Goal: Contribute content: Contribute content

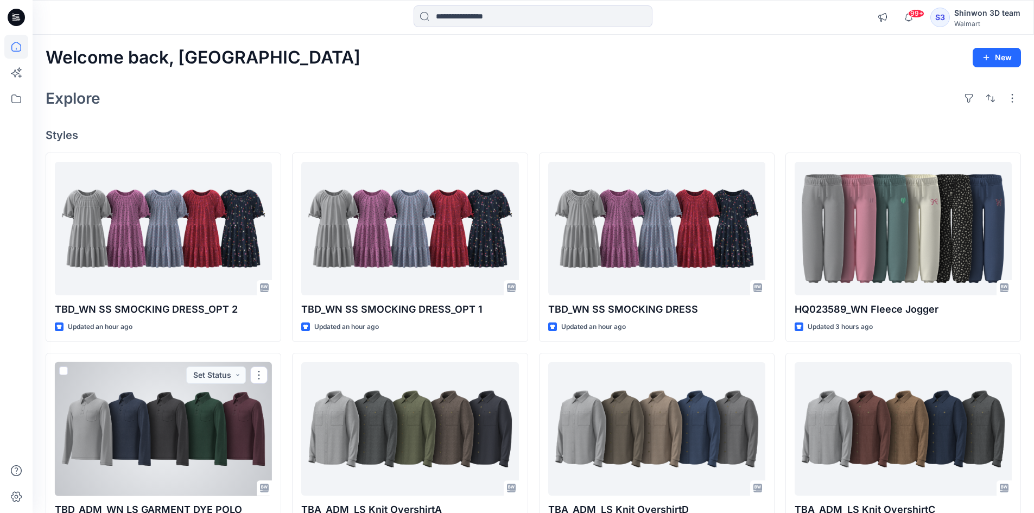
drag, startPoint x: 185, startPoint y: 438, endPoint x: 280, endPoint y: 427, distance: 95.6
click at [185, 438] on div at bounding box center [163, 429] width 217 height 134
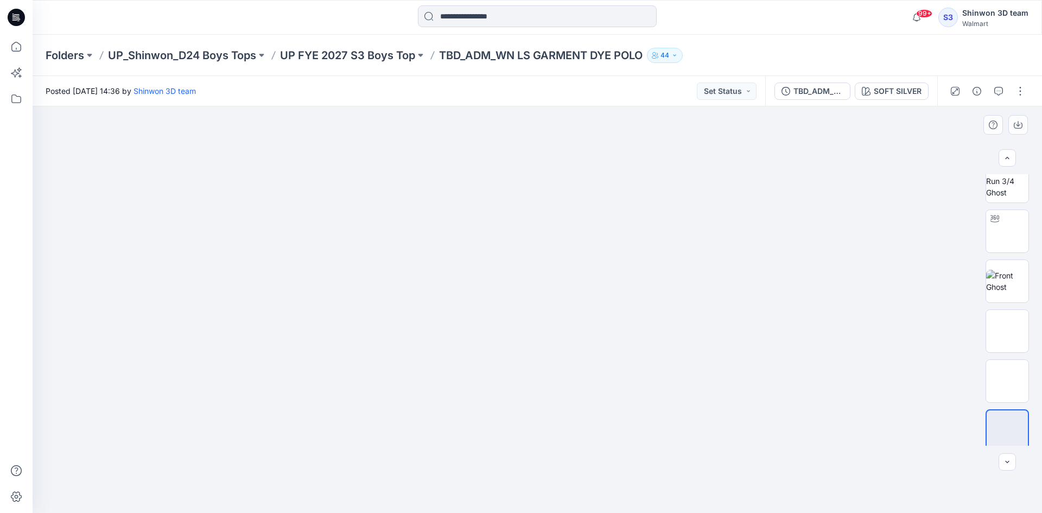
scroll to position [22, 0]
click at [999, 277] on img at bounding box center [1008, 274] width 42 height 23
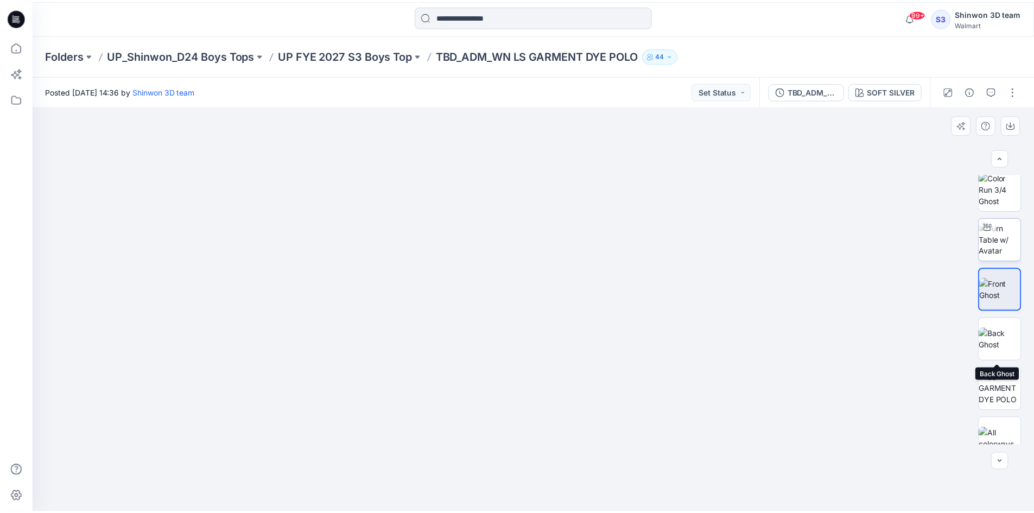
scroll to position [0, 0]
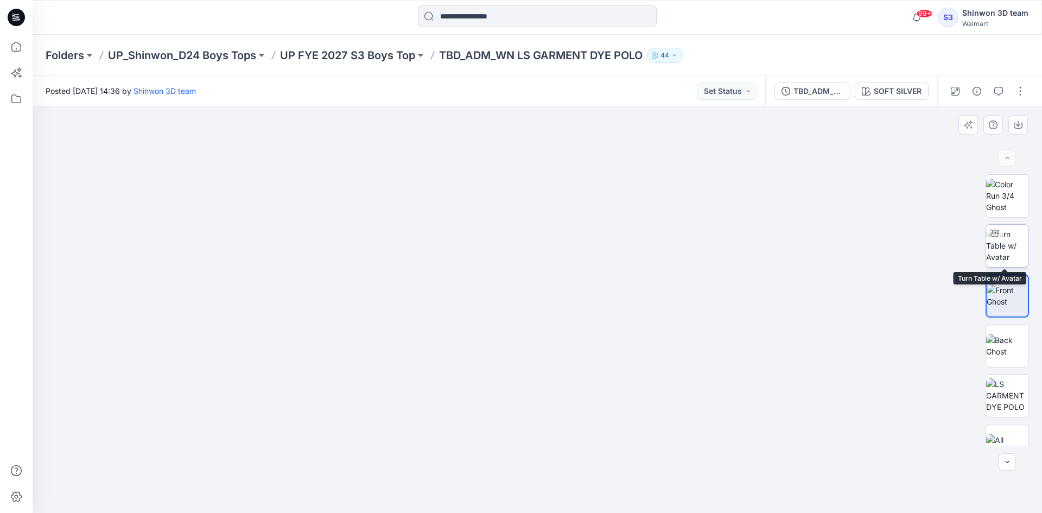
click at [1003, 254] on img at bounding box center [1008, 246] width 42 height 34
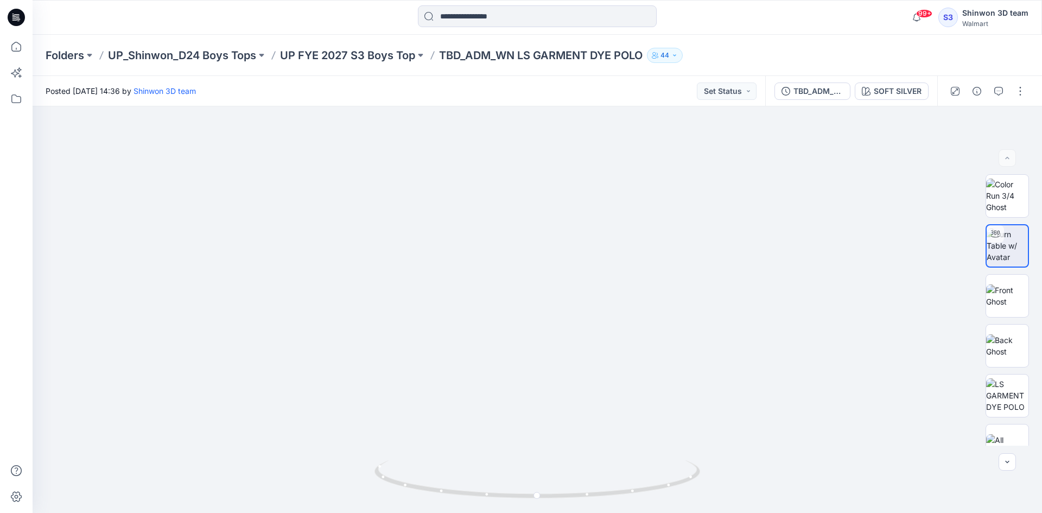
click at [818, 18] on div "99+ Notifications Your style TBD_WN SS SMOCKING DRESS has been updated with TBD…" at bounding box center [537, 17] width 1009 height 24
click at [182, 56] on p "UP_Shinwon_D24 Boys Tops" at bounding box center [182, 55] width 148 height 15
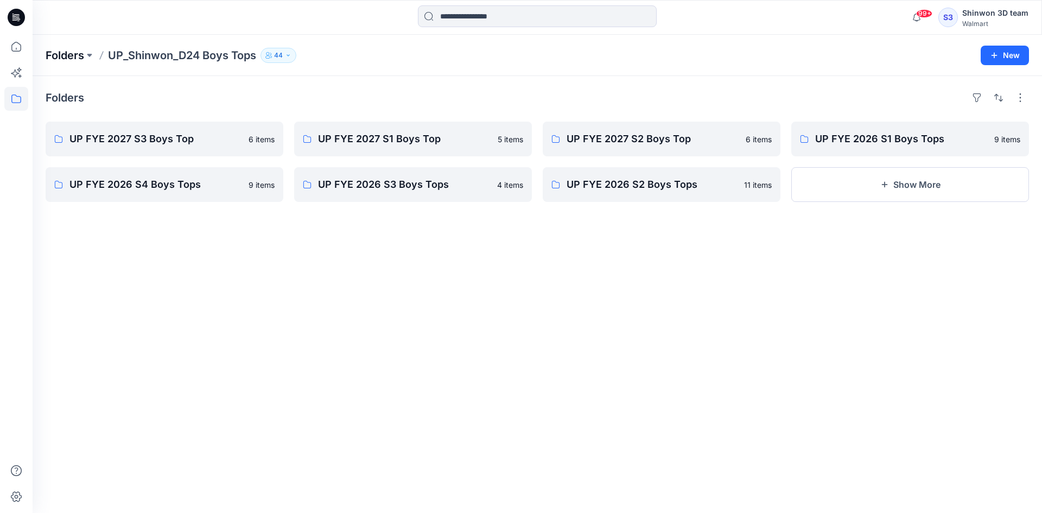
click at [55, 59] on p "Folders" at bounding box center [65, 55] width 39 height 15
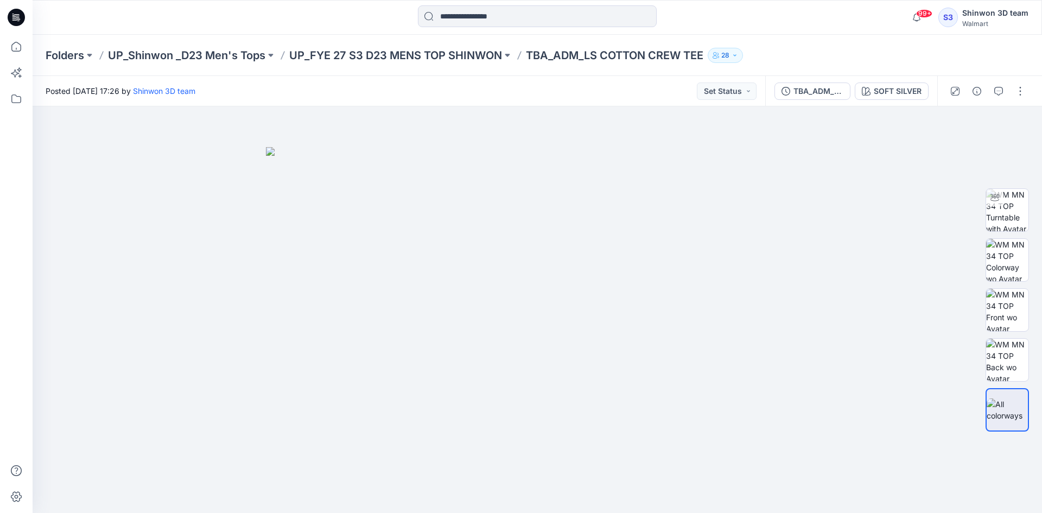
drag, startPoint x: 761, startPoint y: 7, endPoint x: 767, endPoint y: 3, distance: 6.6
click at [761, 7] on div at bounding box center [537, 17] width 505 height 24
click at [1025, 92] on button "button" at bounding box center [1020, 91] width 17 height 17
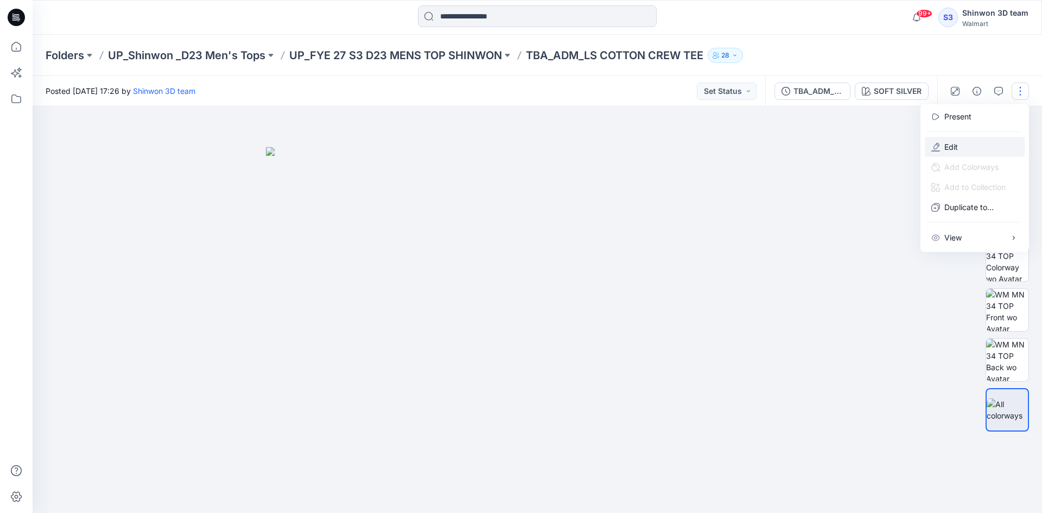
click at [966, 151] on button "Edit" at bounding box center [975, 147] width 100 height 20
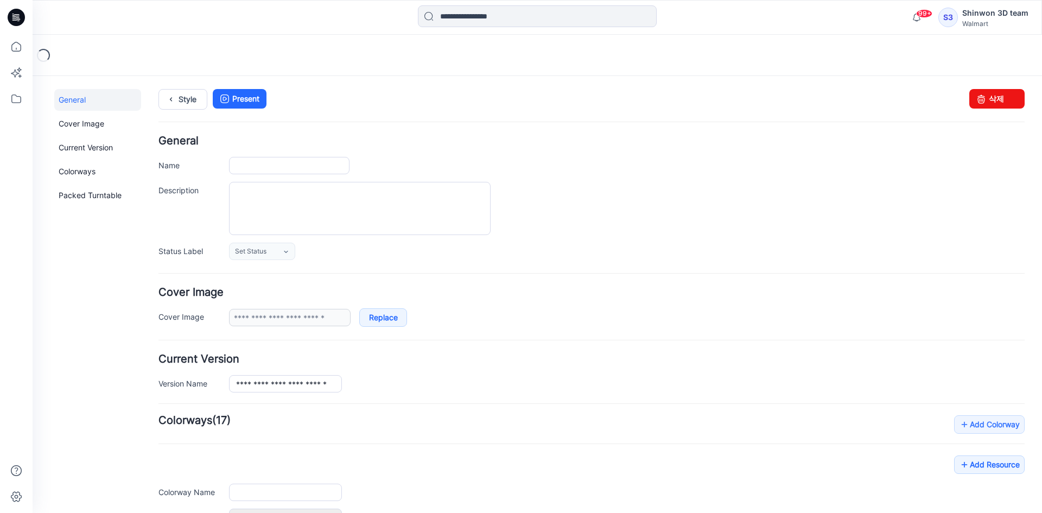
type input "**********"
type textarea "**********"
type input "**********"
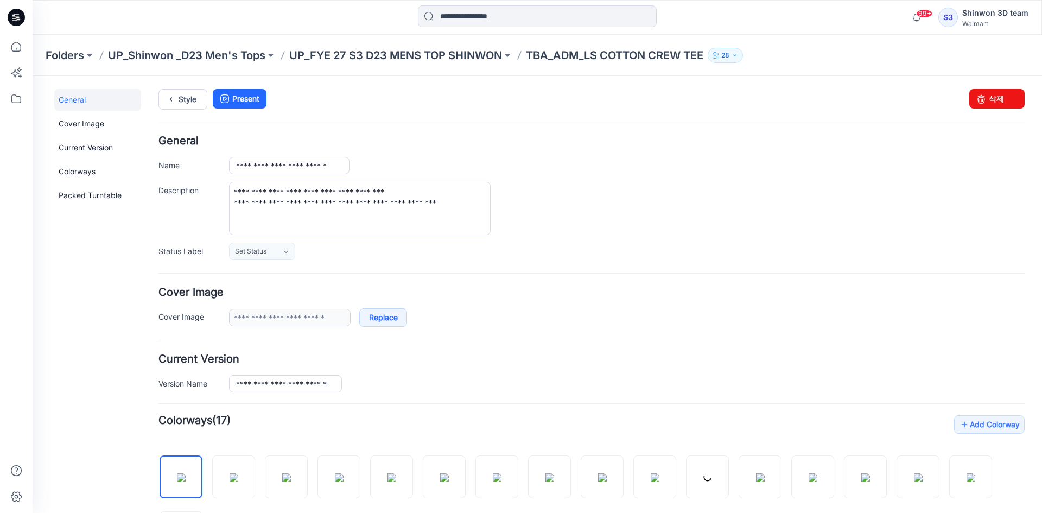
click at [882, 346] on form "**********" at bounding box center [592, 508] width 867 height 745
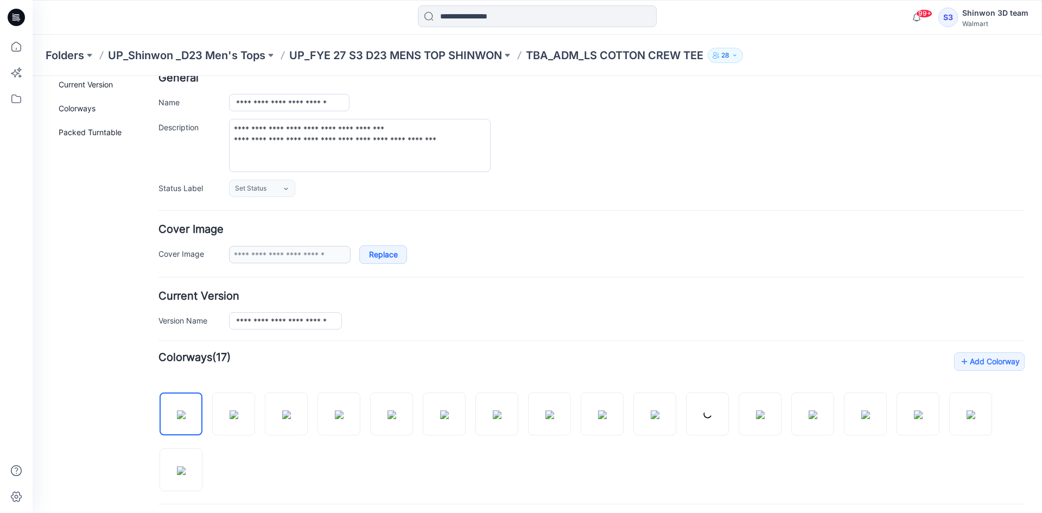
scroll to position [217, 0]
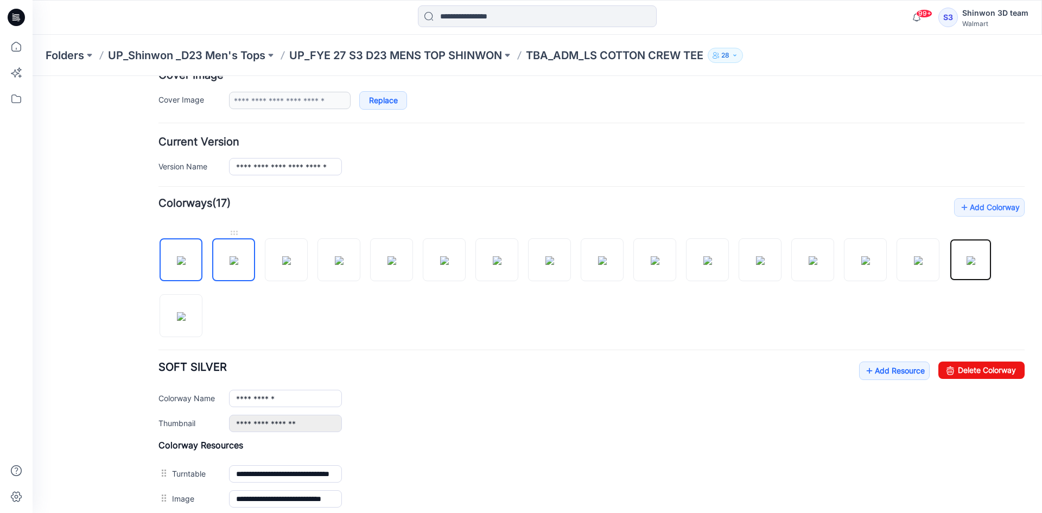
drag, startPoint x: 982, startPoint y: 260, endPoint x: 223, endPoint y: 258, distance: 759.1
click at [223, 258] on div at bounding box center [592, 282] width 867 height 112
click at [230, 256] on img at bounding box center [234, 260] width 9 height 9
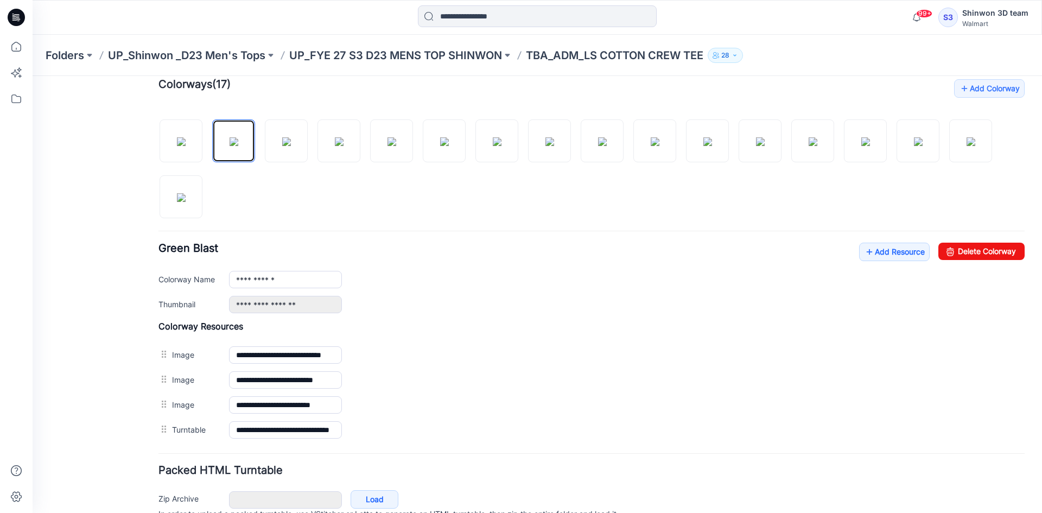
scroll to position [390, 0]
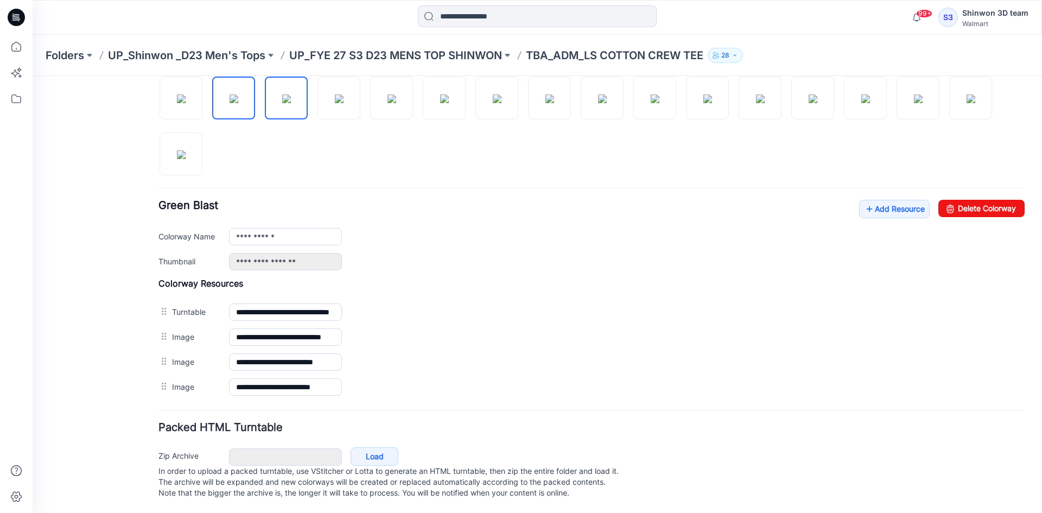
click at [291, 94] on img at bounding box center [286, 98] width 9 height 9
type input "**********"
click at [119, 325] on div "General Cover Image Current Version Colorways Packed Turntable" at bounding box center [97, 111] width 87 height 803
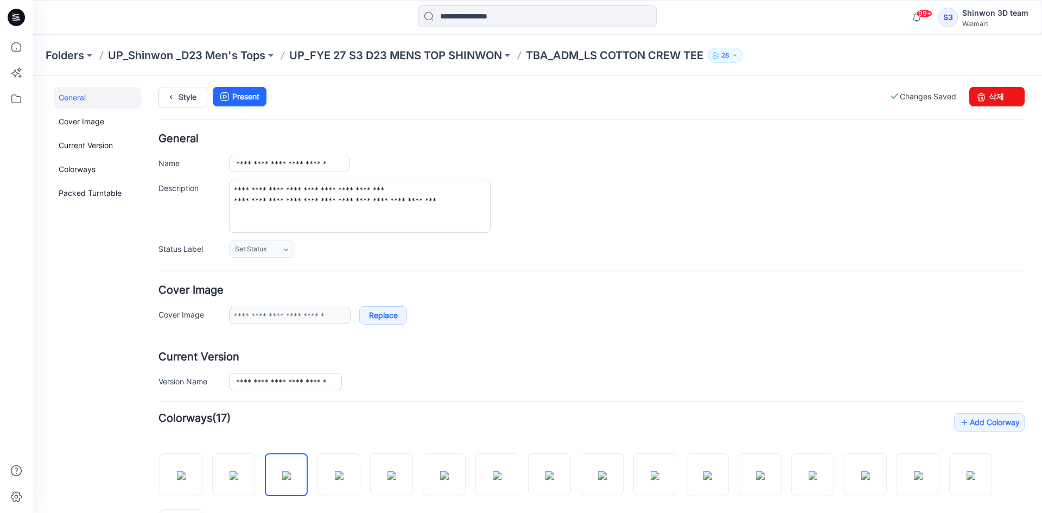
scroll to position [0, 0]
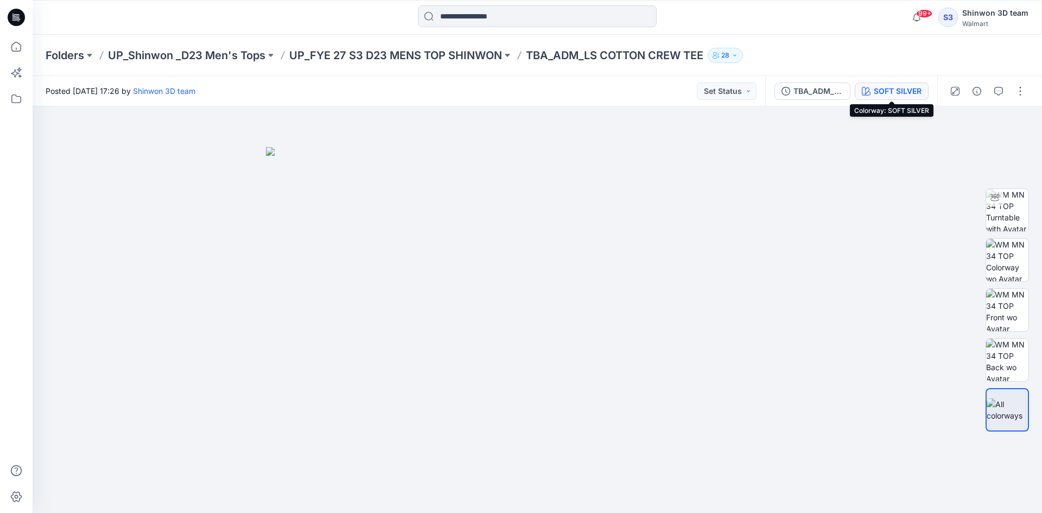
click at [881, 91] on div "SOFT SILVER" at bounding box center [898, 91] width 48 height 12
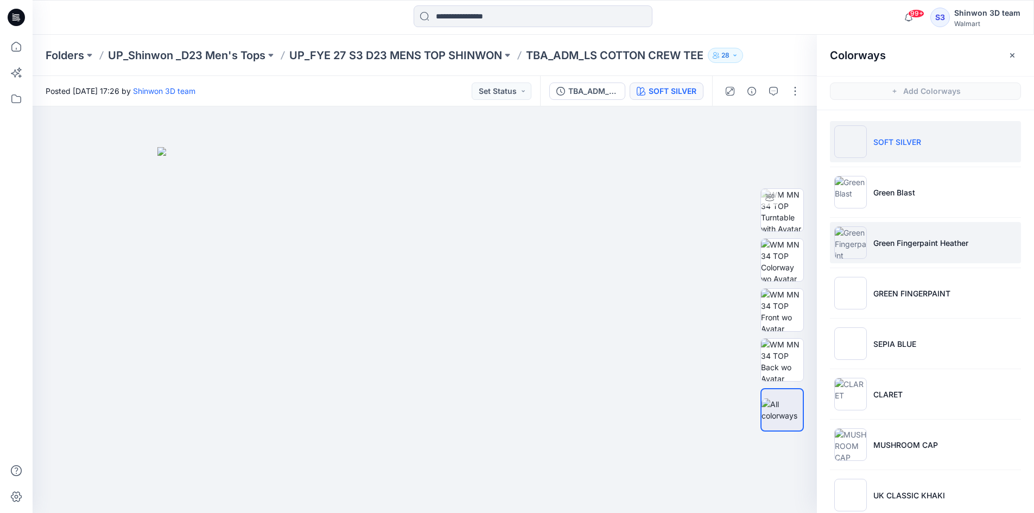
click at [920, 226] on li "Green Fingerpaint Heather" at bounding box center [925, 242] width 191 height 41
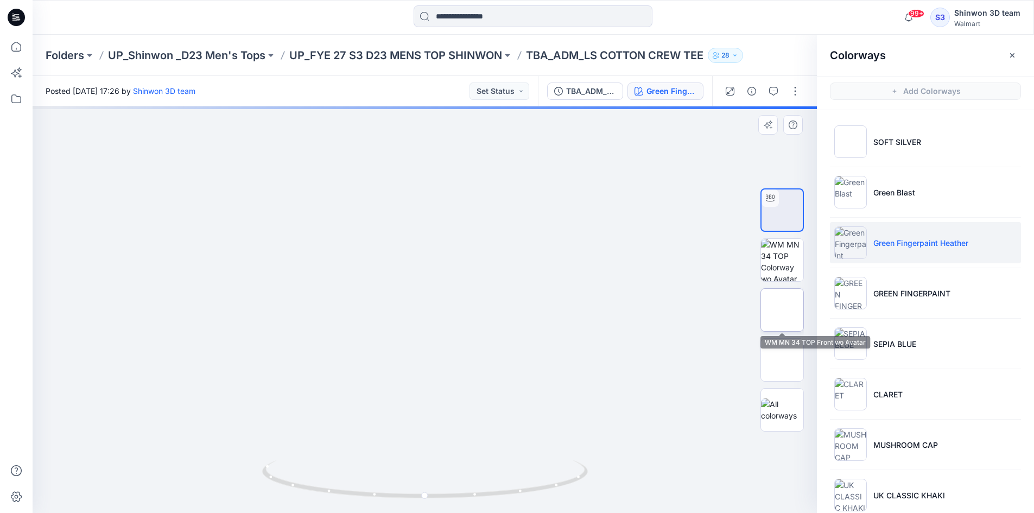
click at [782, 310] on img at bounding box center [782, 310] width 0 height 0
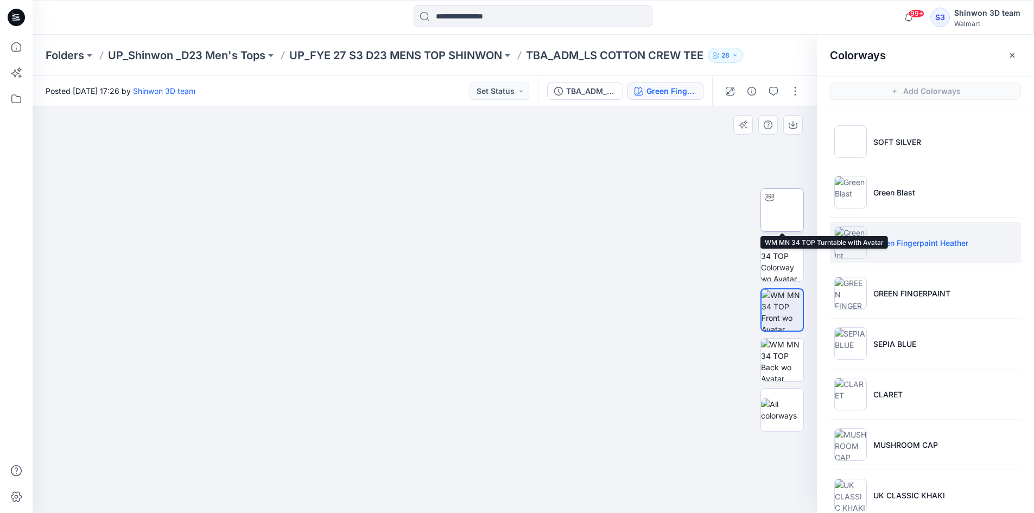
click at [782, 210] on img at bounding box center [782, 210] width 0 height 0
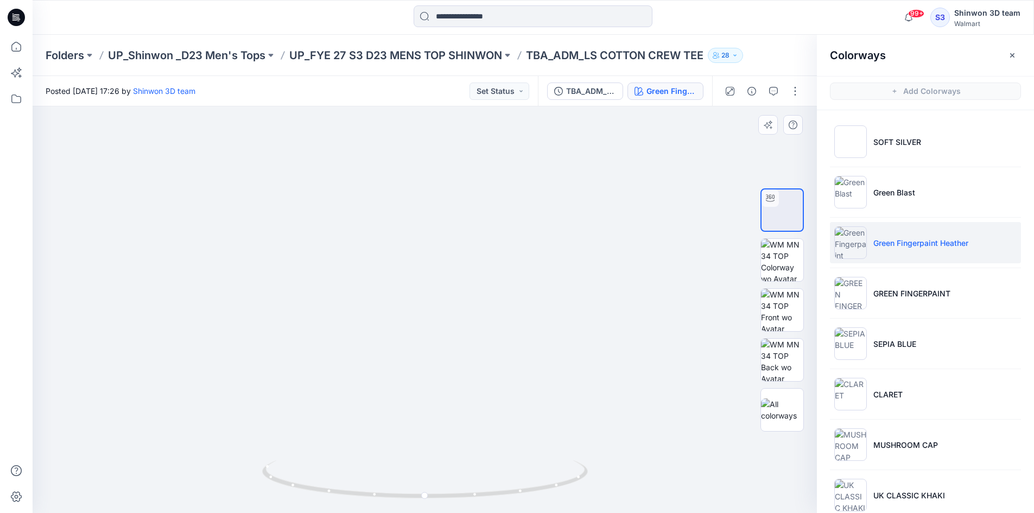
drag, startPoint x: 450, startPoint y: 295, endPoint x: 447, endPoint y: 412, distance: 117.3
click at [447, 412] on img at bounding box center [421, 244] width 914 height 537
drag, startPoint x: 427, startPoint y: 495, endPoint x: 462, endPoint y: 503, distance: 35.6
click at [462, 501] on icon at bounding box center [426, 480] width 328 height 41
click at [651, 419] on img at bounding box center [425, 244] width 914 height 537
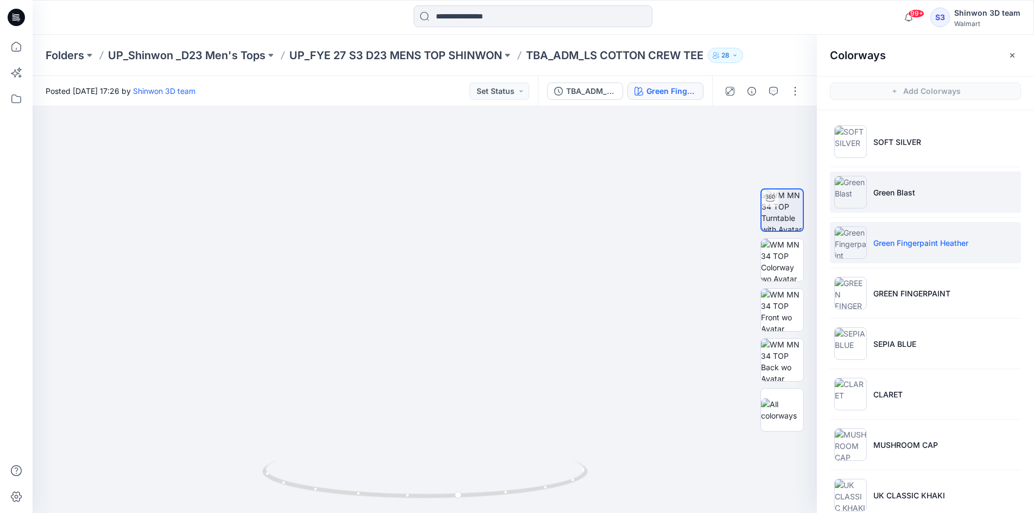
drag, startPoint x: 899, startPoint y: 181, endPoint x: 921, endPoint y: 258, distance: 80.3
click at [899, 181] on li "Green Blast" at bounding box center [925, 192] width 191 height 41
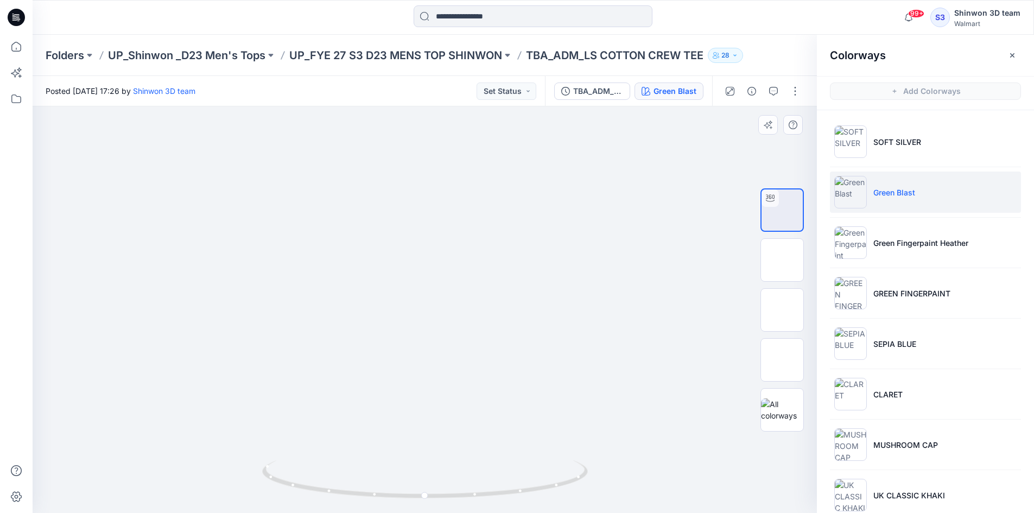
drag, startPoint x: 477, startPoint y: 250, endPoint x: 475, endPoint y: 331, distance: 81.5
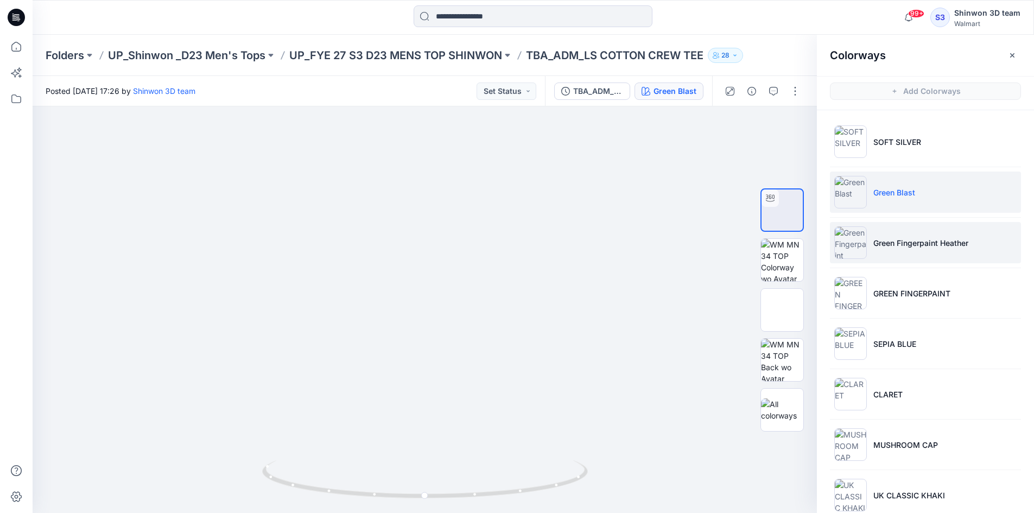
click at [953, 235] on li "Green Fingerpaint Heather" at bounding box center [925, 242] width 191 height 41
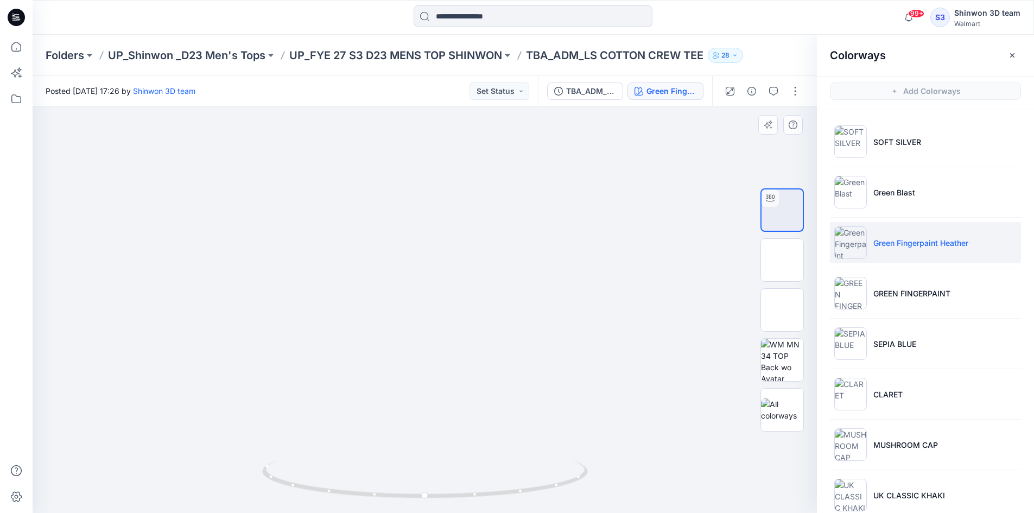
drag, startPoint x: 502, startPoint y: 286, endPoint x: 501, endPoint y: 393, distance: 107.5
click at [501, 393] on img at bounding box center [425, 223] width 914 height 582
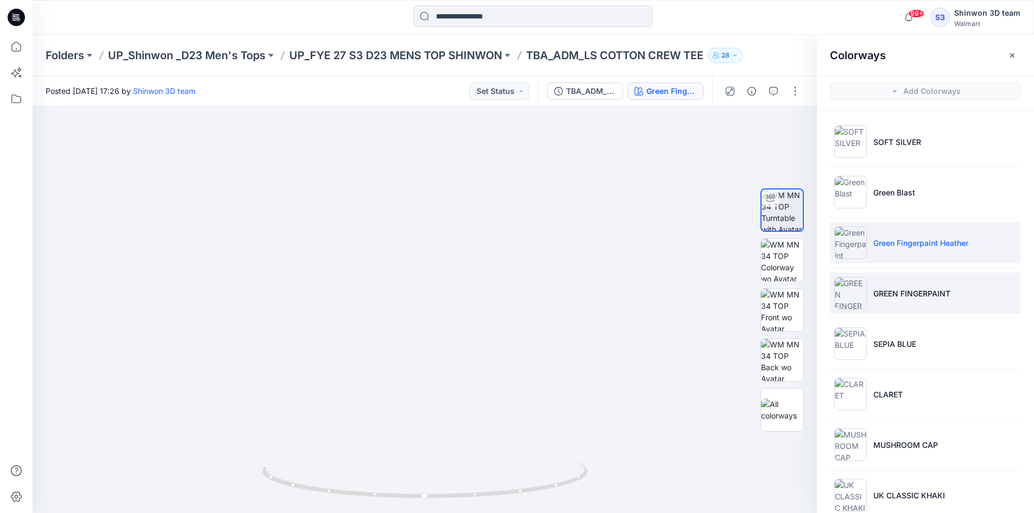
click at [939, 288] on p "GREEN FINGERPAINT" at bounding box center [912, 293] width 77 height 11
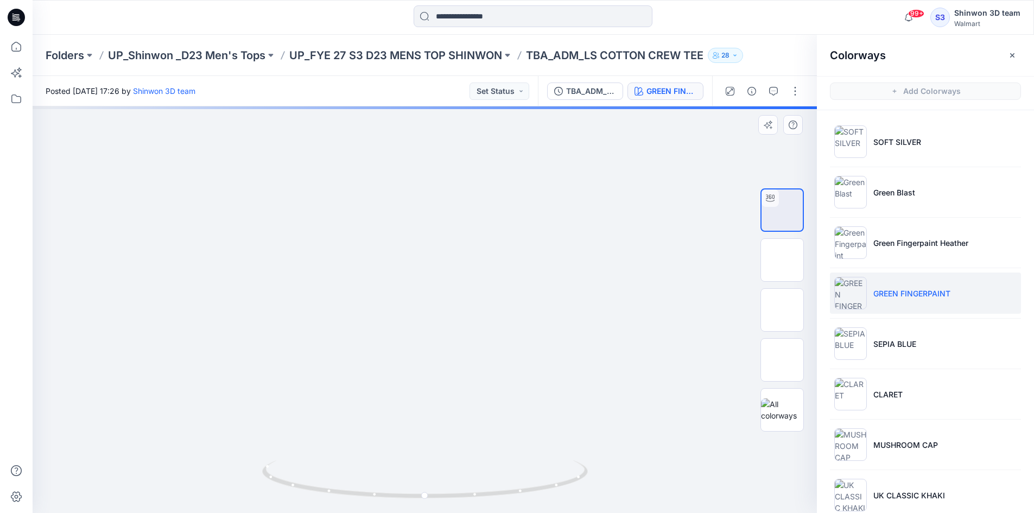
drag, startPoint x: 476, startPoint y: 273, endPoint x: 464, endPoint y: 388, distance: 116.3
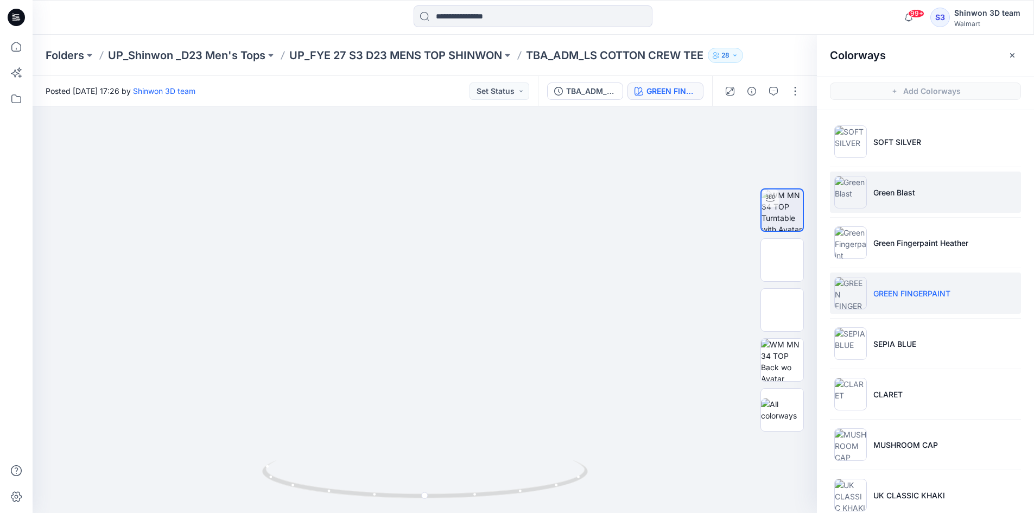
click at [933, 200] on li "Green Blast" at bounding box center [925, 192] width 191 height 41
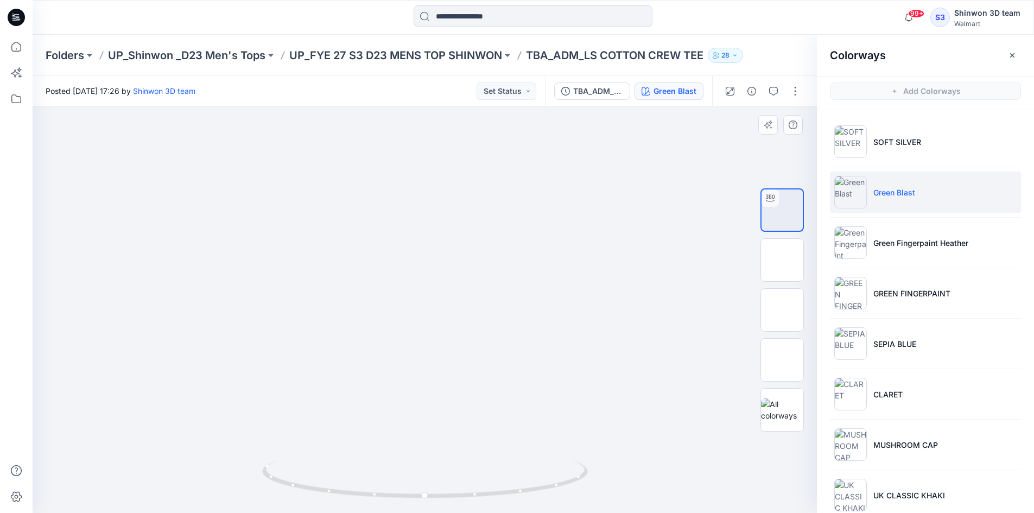
drag, startPoint x: 457, startPoint y: 299, endPoint x: 459, endPoint y: 379, distance: 79.8
click at [459, 379] on img at bounding box center [427, 242] width 862 height 544
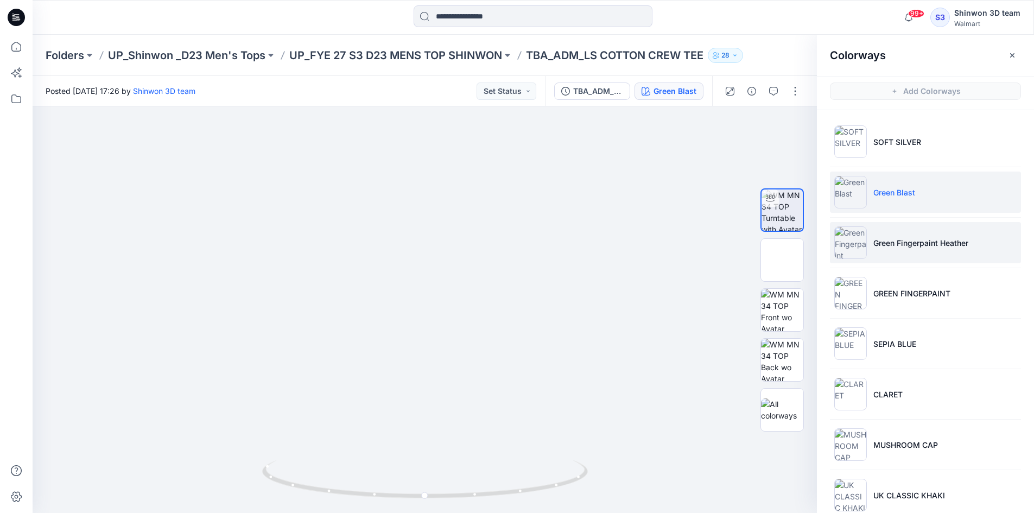
click at [939, 256] on li "Green Fingerpaint Heather" at bounding box center [925, 242] width 191 height 41
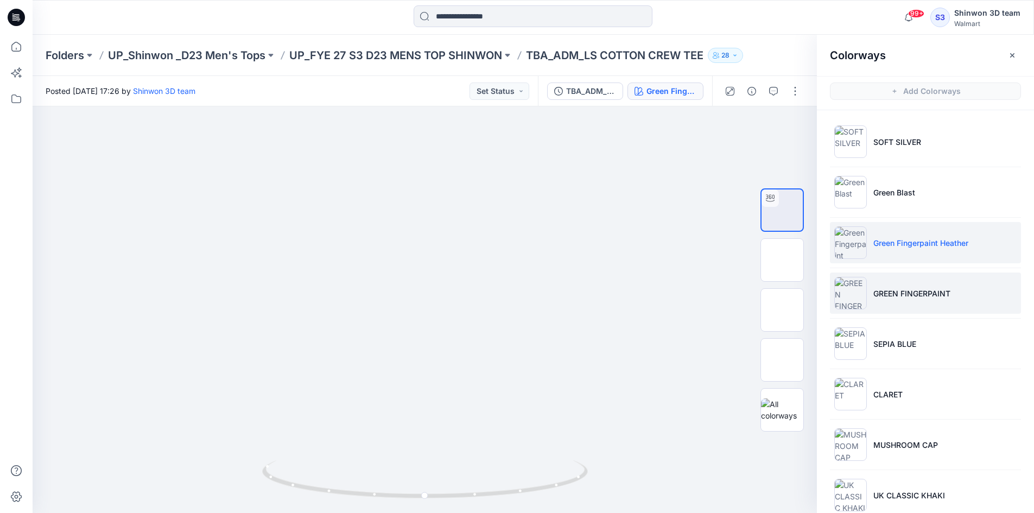
click at [875, 292] on p "GREEN FINGERPAINT" at bounding box center [912, 293] width 77 height 11
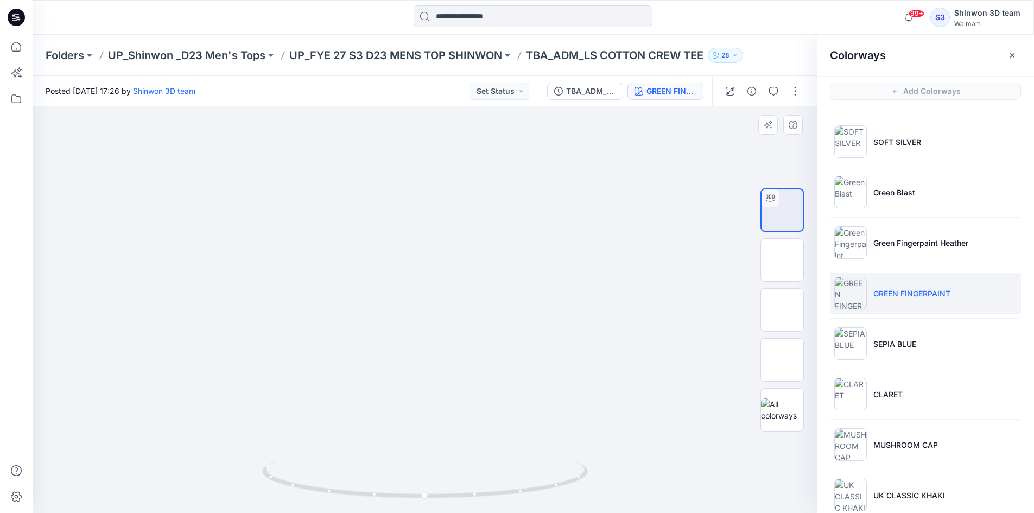
drag, startPoint x: 384, startPoint y: 276, endPoint x: 391, endPoint y: 410, distance: 134.8
click at [391, 410] on img at bounding box center [432, 264] width 862 height 500
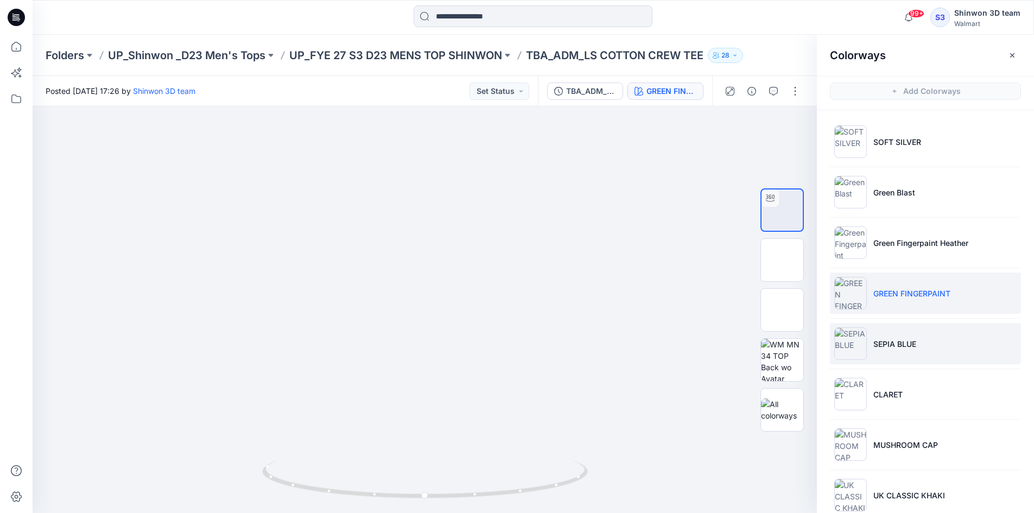
click at [907, 342] on p "SEPIA BLUE" at bounding box center [895, 343] width 43 height 11
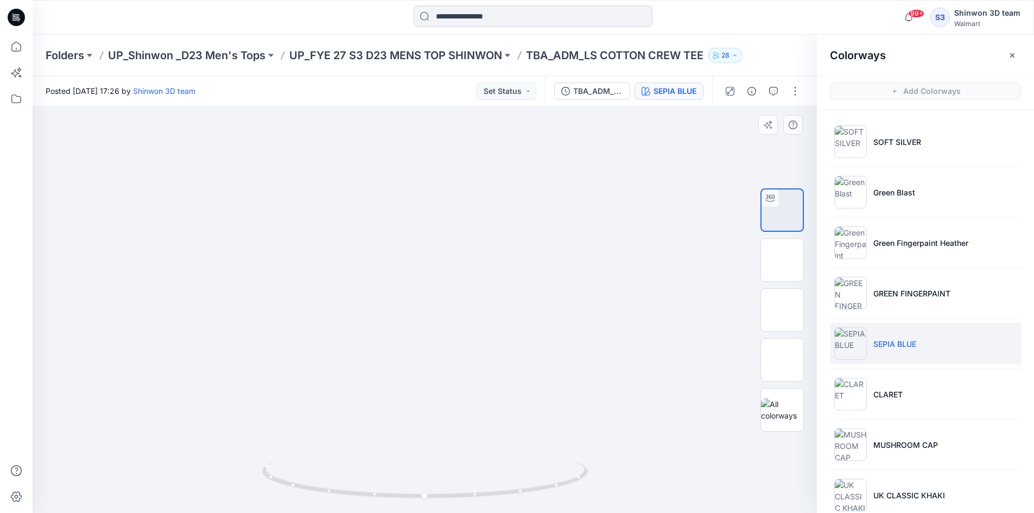
drag, startPoint x: 489, startPoint y: 384, endPoint x: 489, endPoint y: 394, distance: 9.2
click at [970, 400] on li "CLARET" at bounding box center [925, 394] width 191 height 41
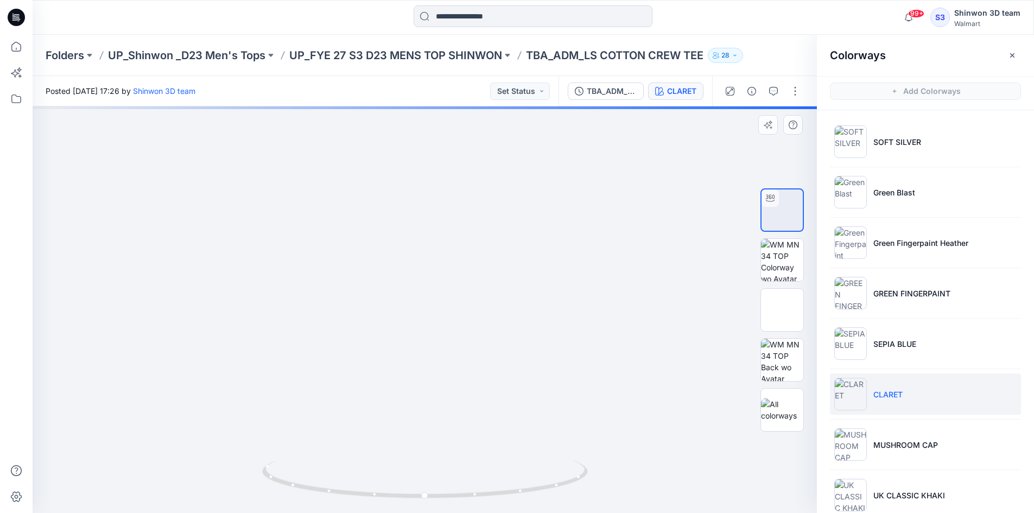
drag, startPoint x: 508, startPoint y: 251, endPoint x: 508, endPoint y: 362, distance: 110.2
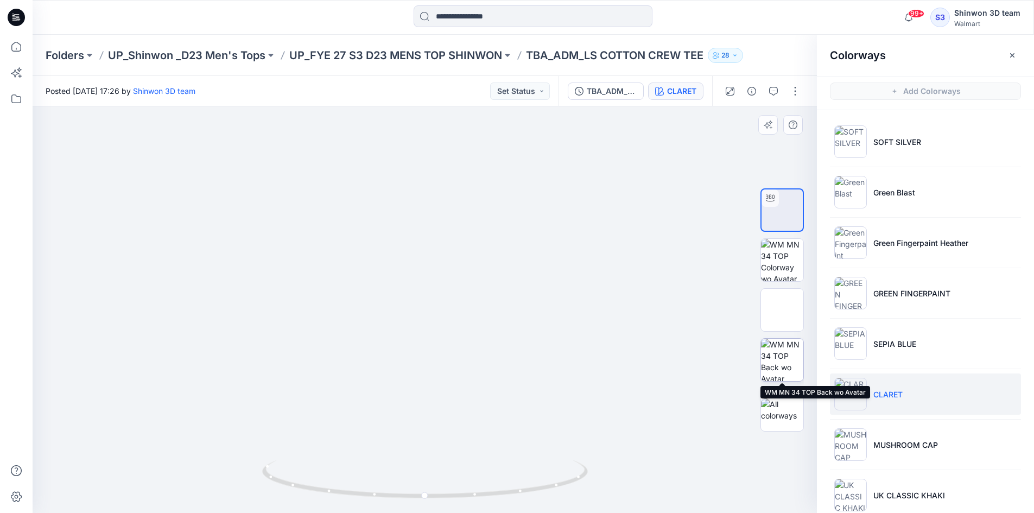
scroll to position [3, 0]
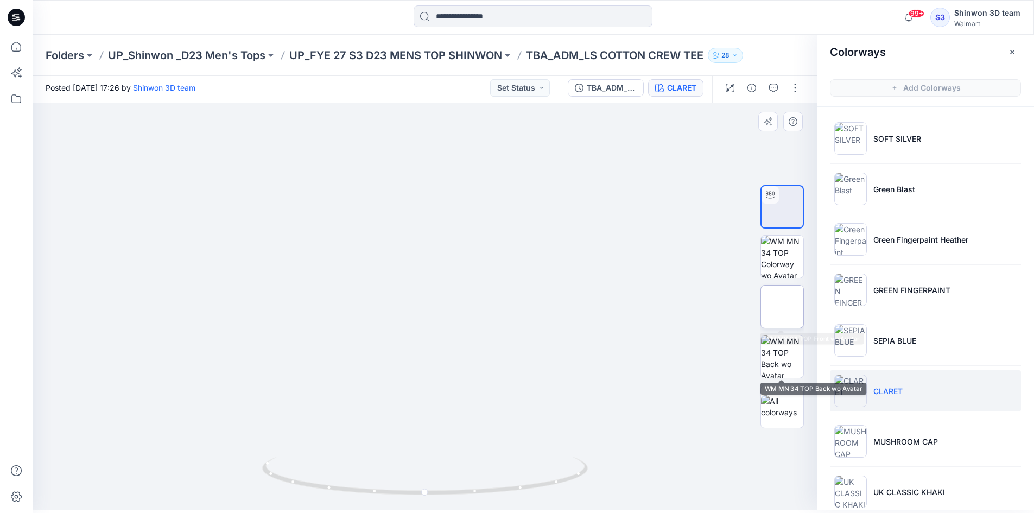
click at [782, 307] on img at bounding box center [782, 307] width 0 height 0
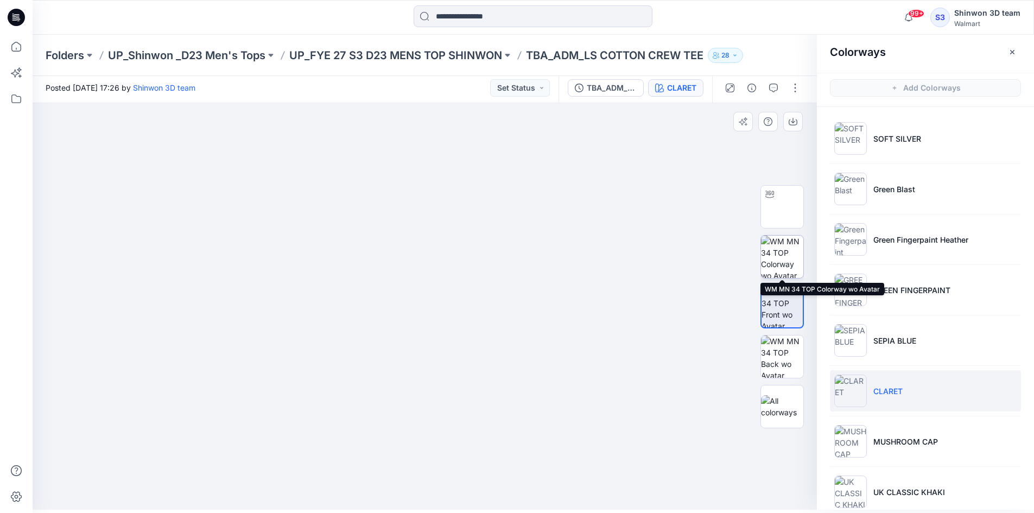
click at [783, 258] on img at bounding box center [782, 257] width 42 height 42
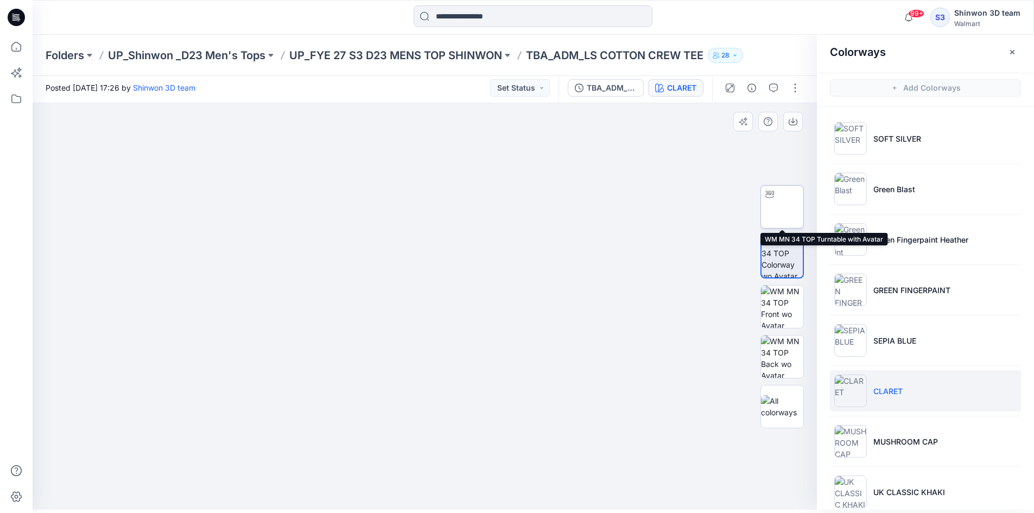
click at [782, 207] on img at bounding box center [782, 207] width 0 height 0
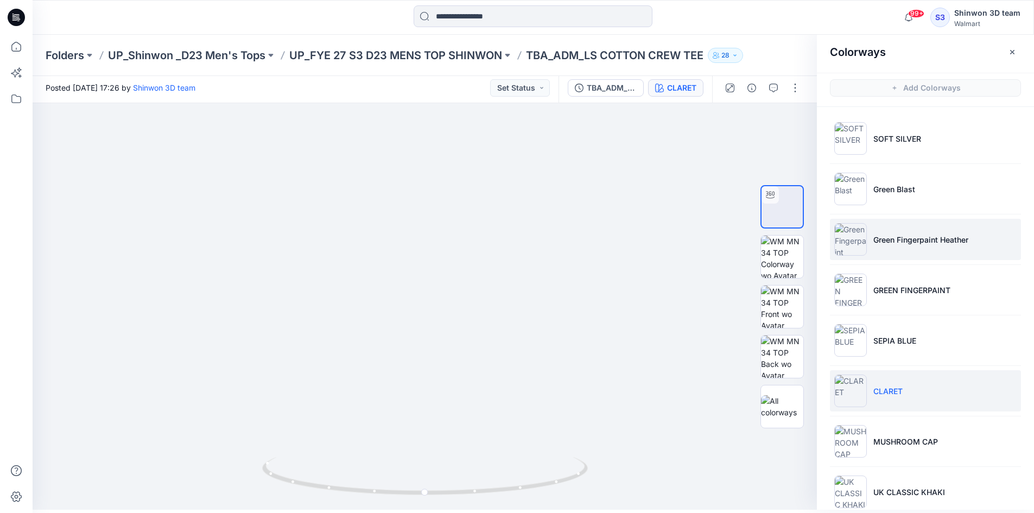
click at [928, 230] on li "Green Fingerpaint Heather" at bounding box center [925, 239] width 191 height 41
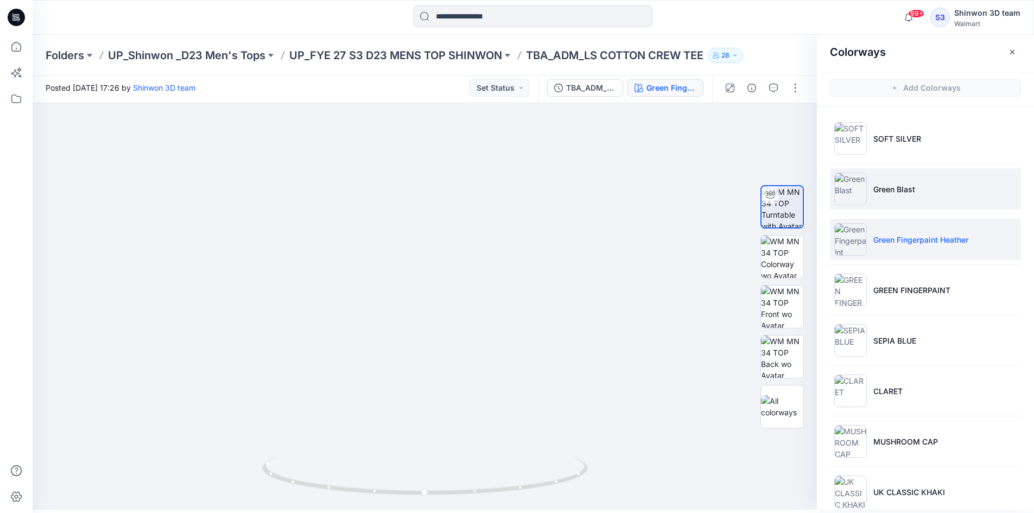
click at [935, 197] on li "Green Blast" at bounding box center [925, 188] width 191 height 41
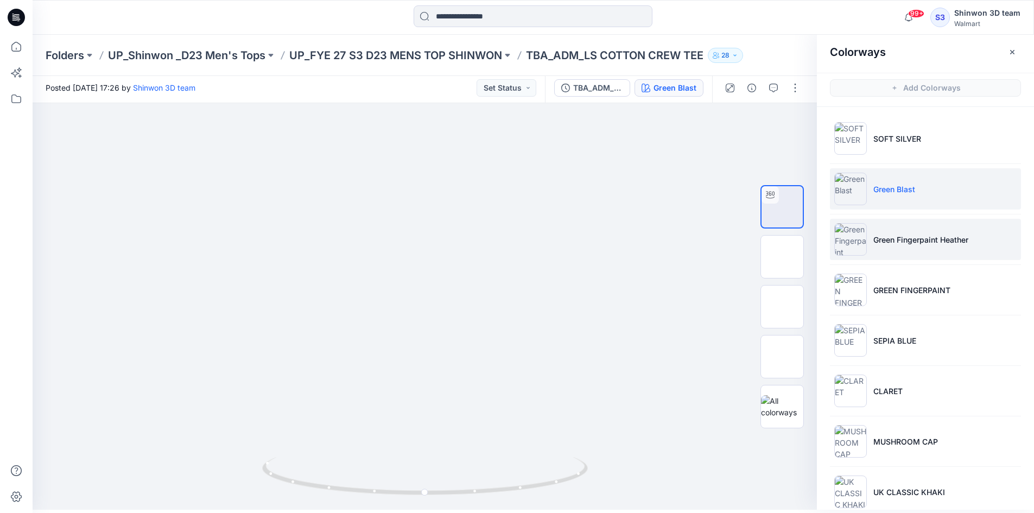
click at [932, 239] on p "Green Fingerpaint Heather" at bounding box center [921, 239] width 95 height 11
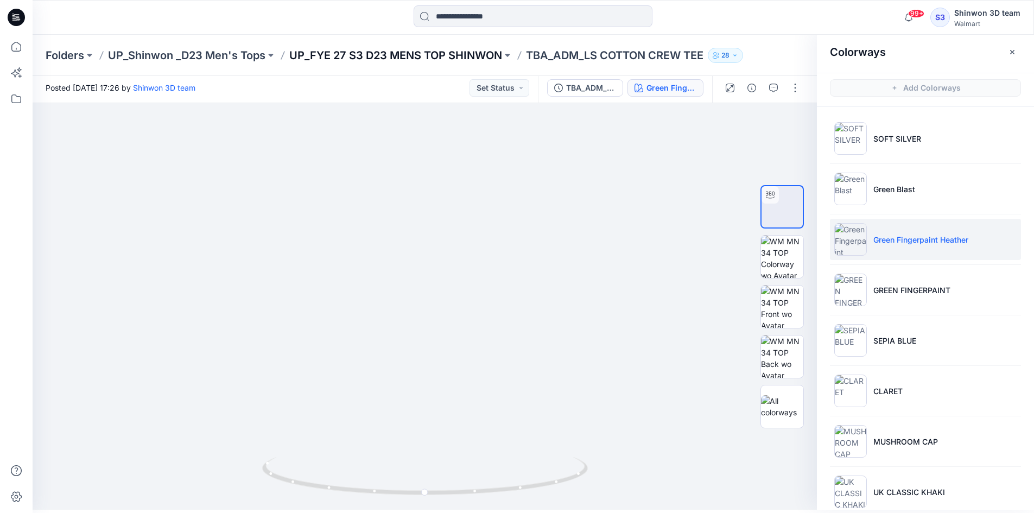
click at [469, 57] on p "UP_FYE 27 S3 D23 MENS TOP SHINWON" at bounding box center [395, 55] width 213 height 15
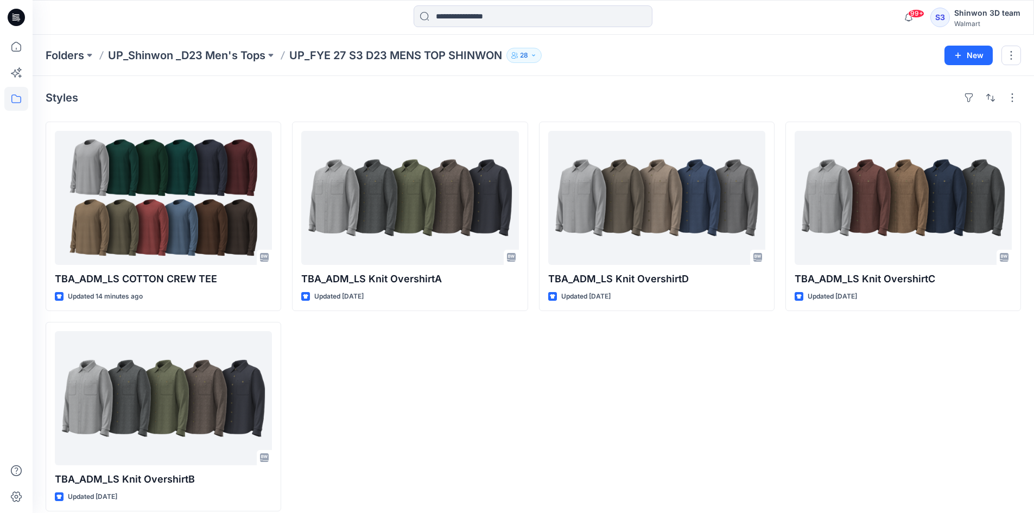
click at [803, 386] on div "TBA_ADM_LS Knit OvershirtC Updated 2 days ago" at bounding box center [904, 317] width 236 height 390
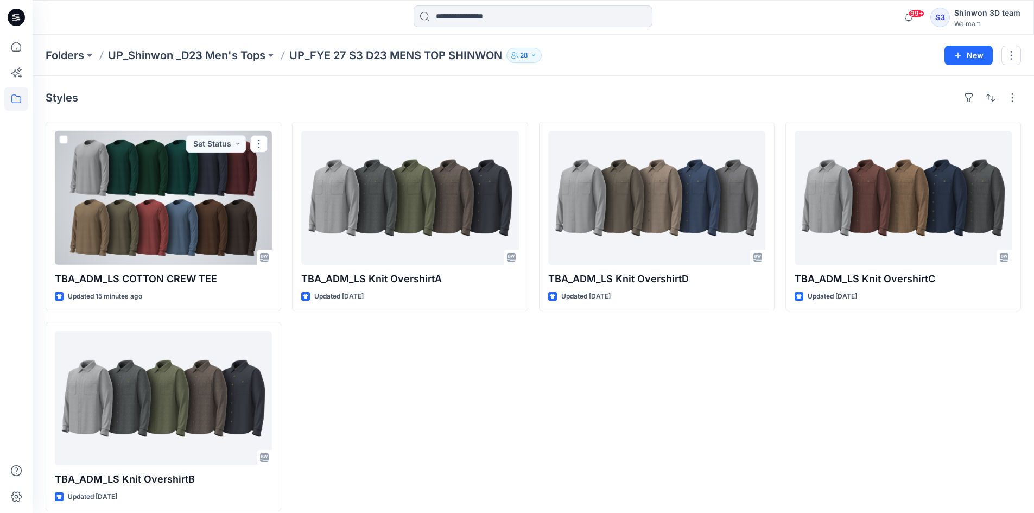
click at [137, 200] on div at bounding box center [163, 198] width 217 height 134
